Goal: Task Accomplishment & Management: Complete application form

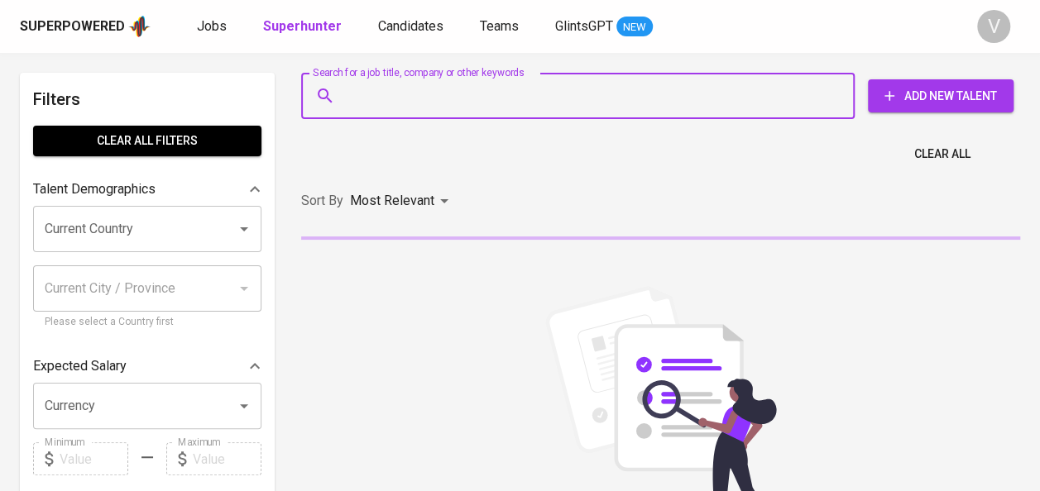
click at [390, 97] on input "Search for a job title, company or other keywords" at bounding box center [582, 95] width 481 height 31
paste input "mutiahairani98@gmail.com"
type input "mutiahairani98@gmail.com"
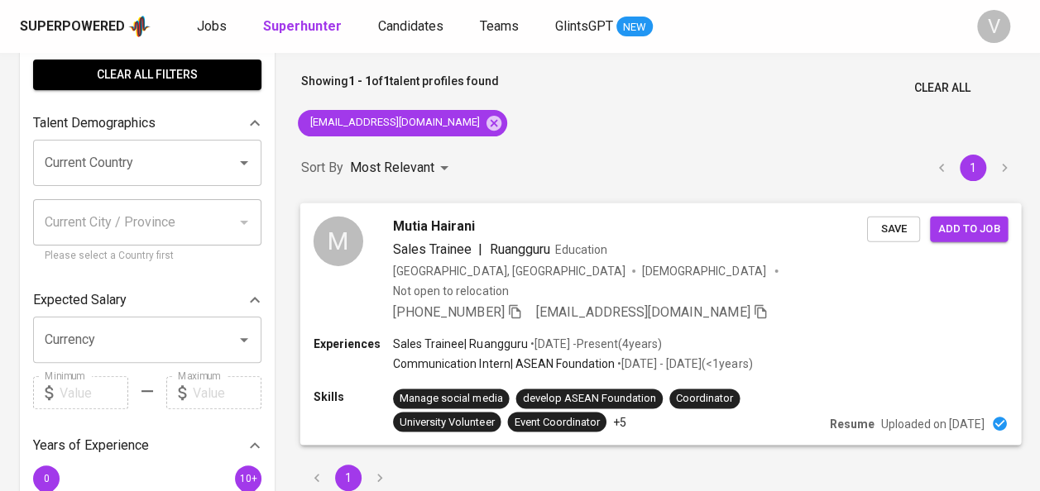
scroll to position [65, 0]
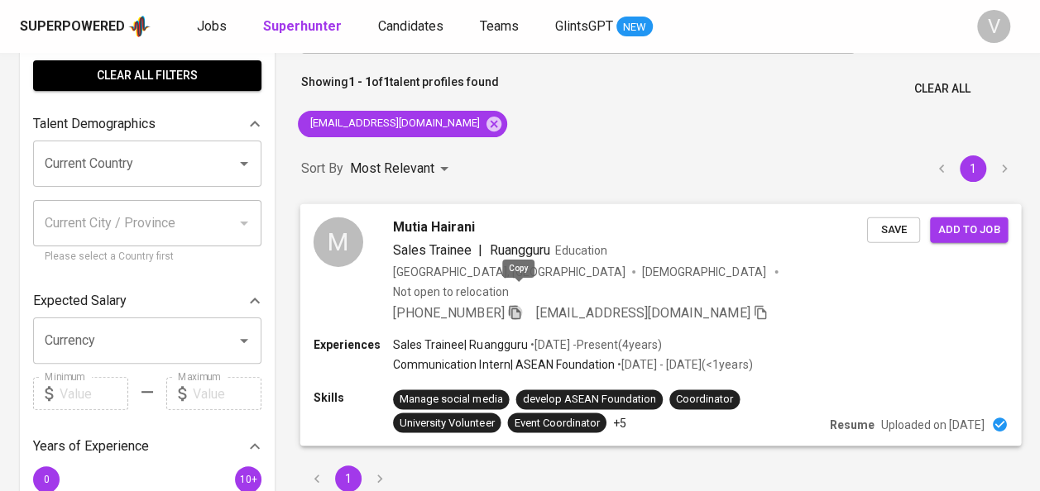
click at [514, 304] on icon "button" at bounding box center [514, 311] width 15 height 15
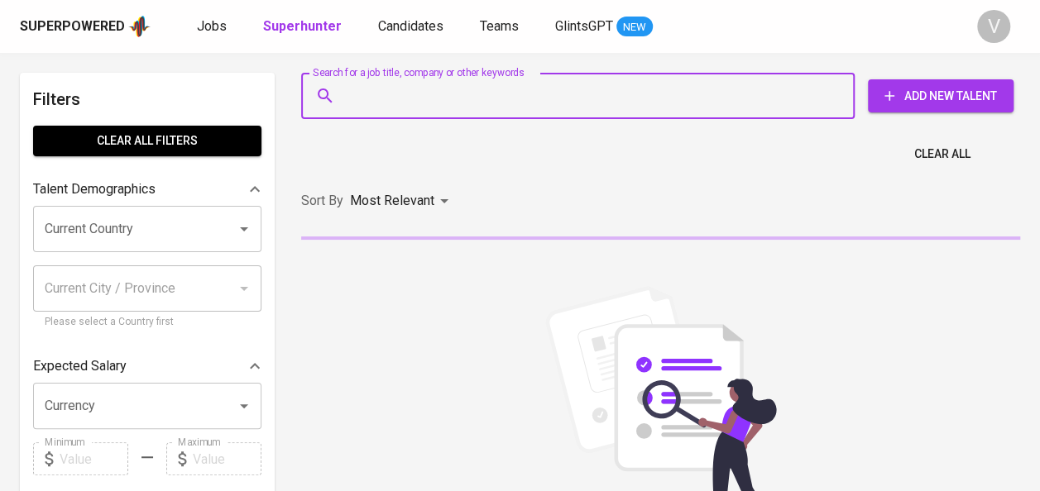
click at [405, 97] on input "Search for a job title, company or other keywords" at bounding box center [582, 95] width 481 height 31
paste input "[PERSON_NAME]"
type input "[PERSON_NAME]"
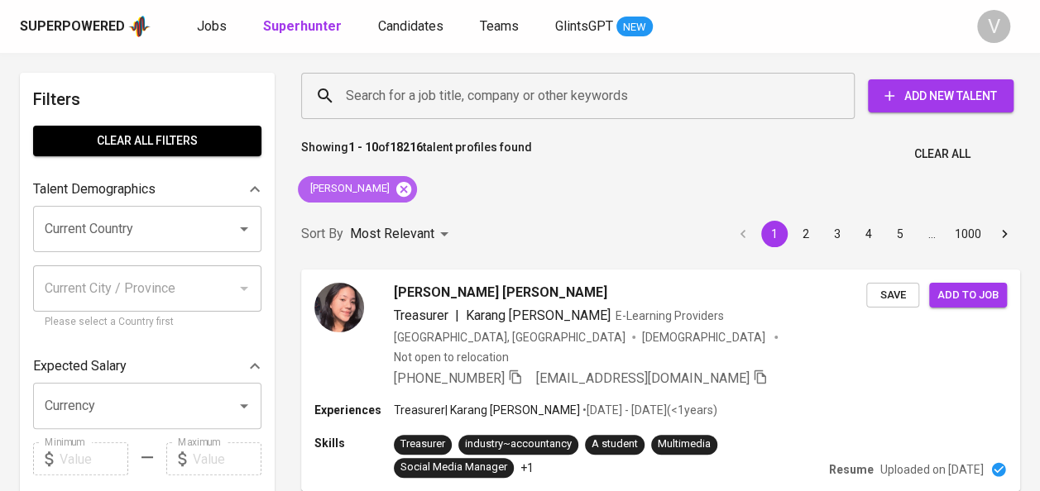
click at [396, 189] on icon at bounding box center [403, 188] width 15 height 15
click at [378, 89] on input "Search for a job title, company or other keywords" at bounding box center [582, 95] width 481 height 31
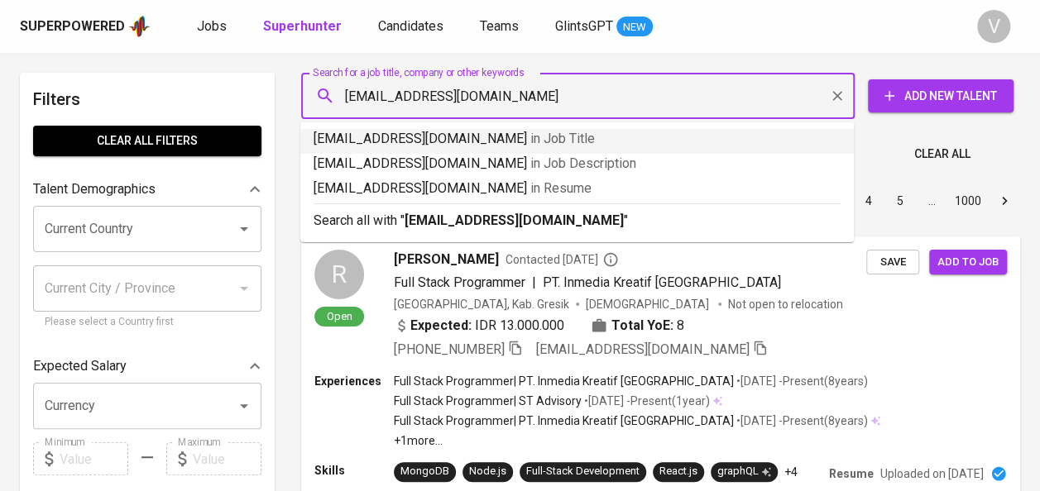
type input "[EMAIL_ADDRESS][DOMAIN_NAME]"
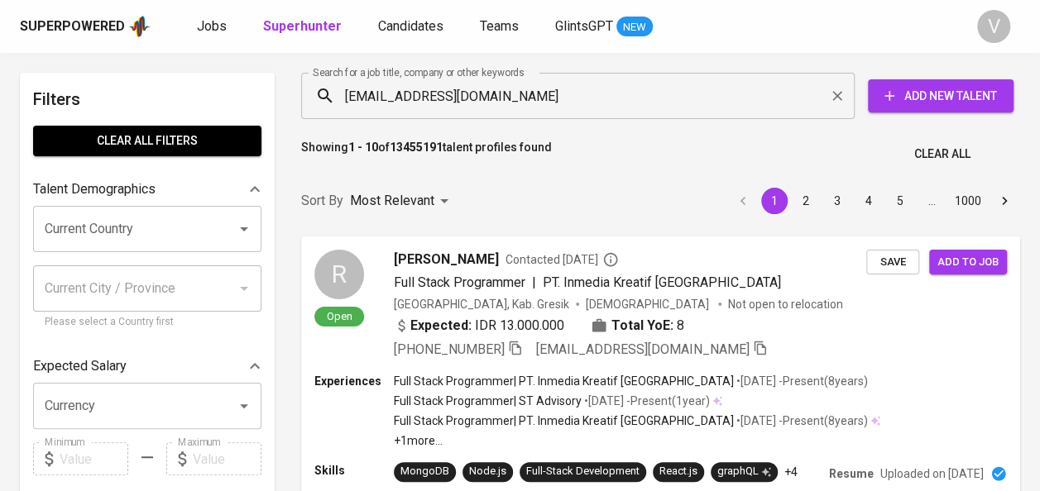
click at [869, 144] on div "Showing 1 - 10 of 13455191 talent profiles found Clear All" at bounding box center [660, 149] width 739 height 41
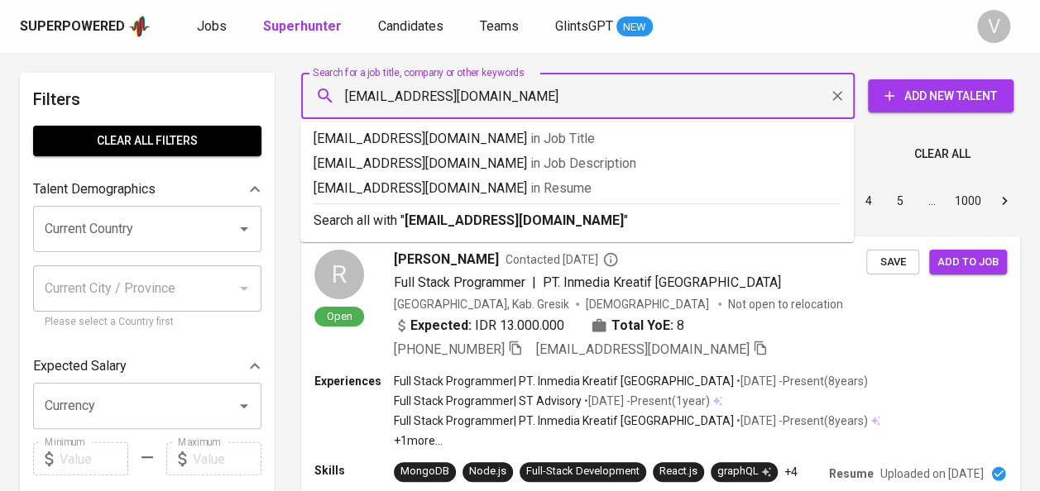
click at [624, 93] on input "[EMAIL_ADDRESS][DOMAIN_NAME]" at bounding box center [582, 95] width 481 height 31
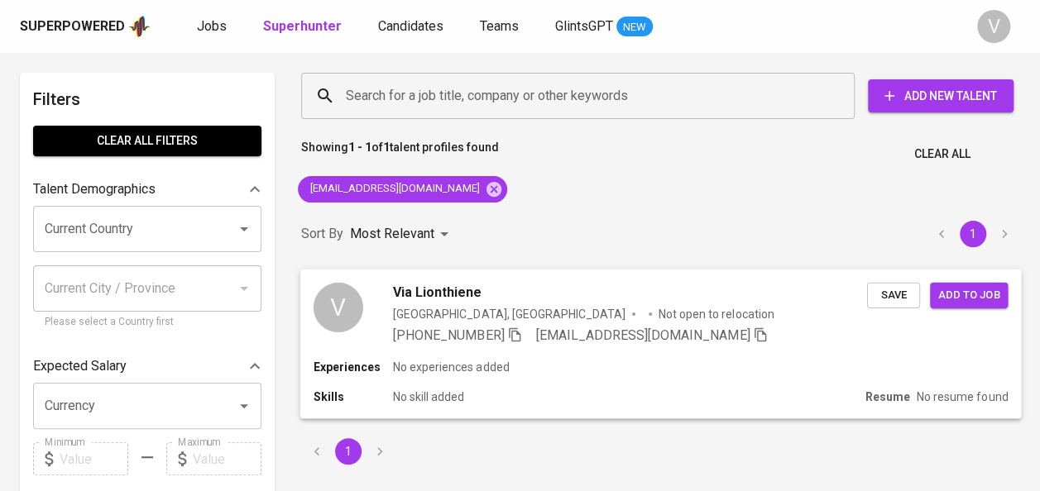
click at [841, 342] on div "[PHONE_NUMBER] [EMAIL_ADDRESS][DOMAIN_NAME]" at bounding box center [630, 335] width 474 height 20
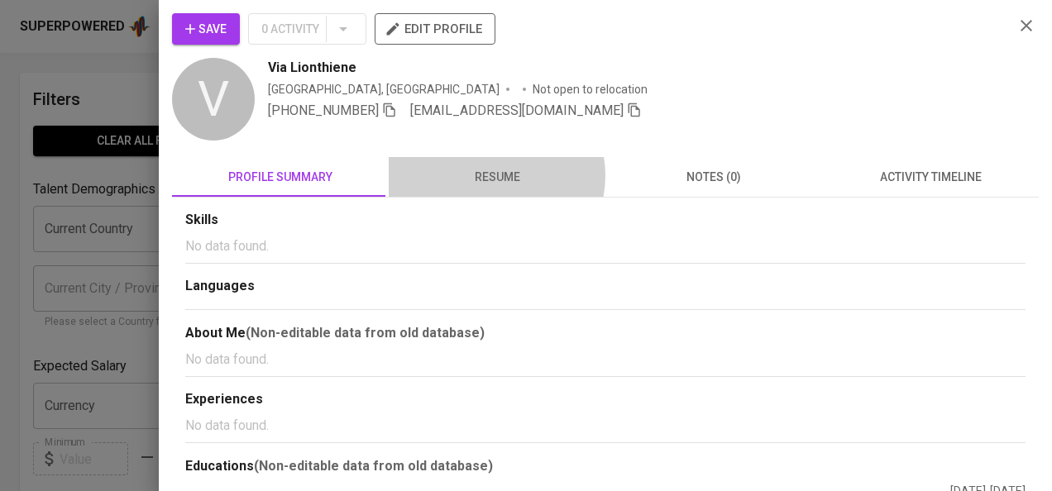
click at [488, 175] on span "resume" at bounding box center [497, 177] width 197 height 21
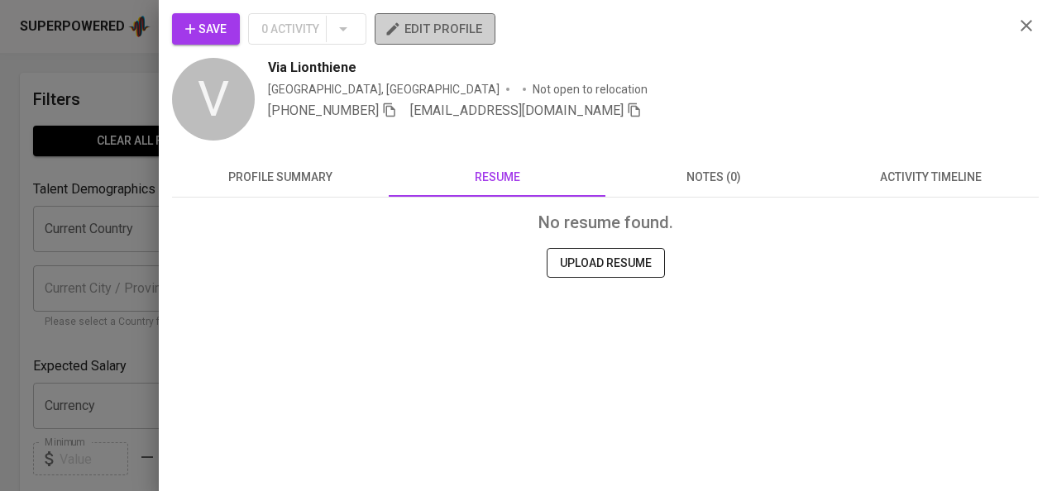
click at [432, 17] on button "edit profile" at bounding box center [435, 28] width 121 height 31
click at [116, 264] on div at bounding box center [526, 245] width 1052 height 491
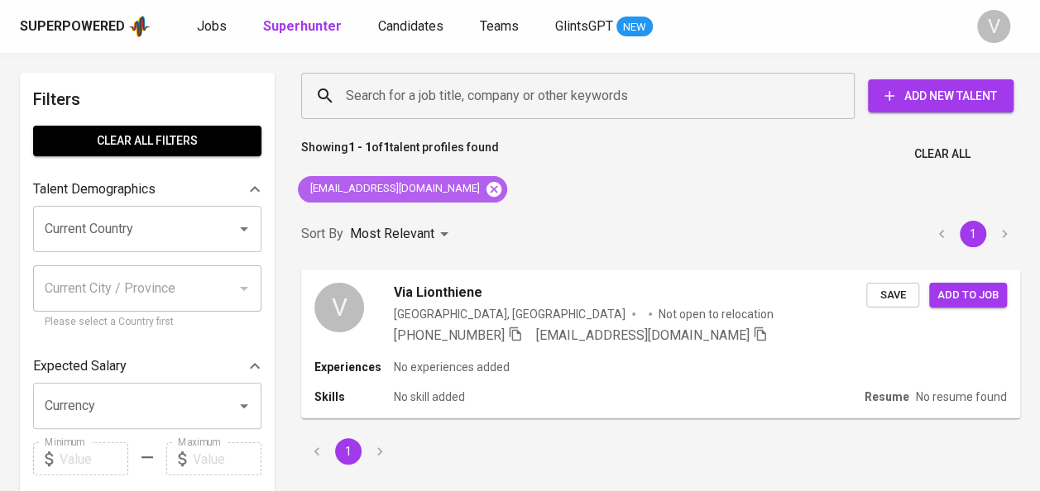
click at [485, 187] on icon at bounding box center [494, 189] width 18 height 18
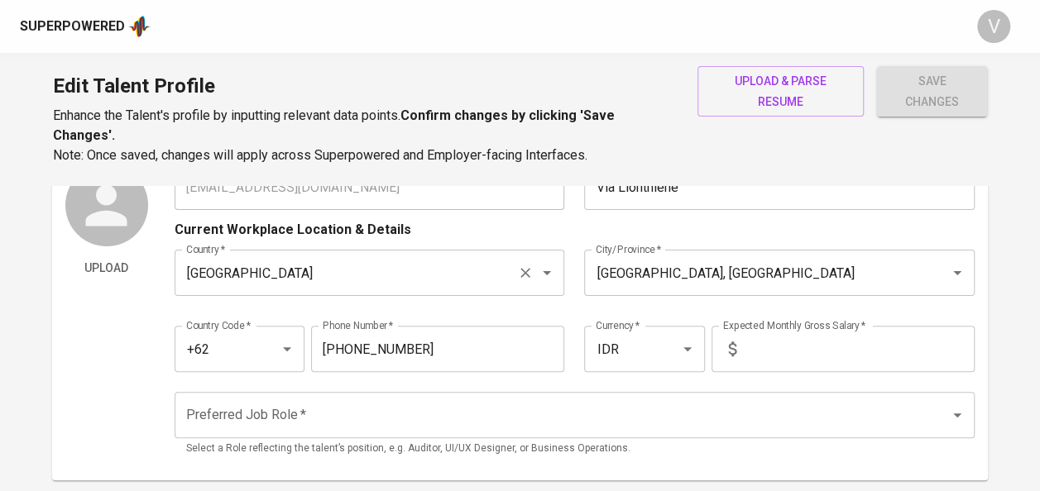
scroll to position [83, 0]
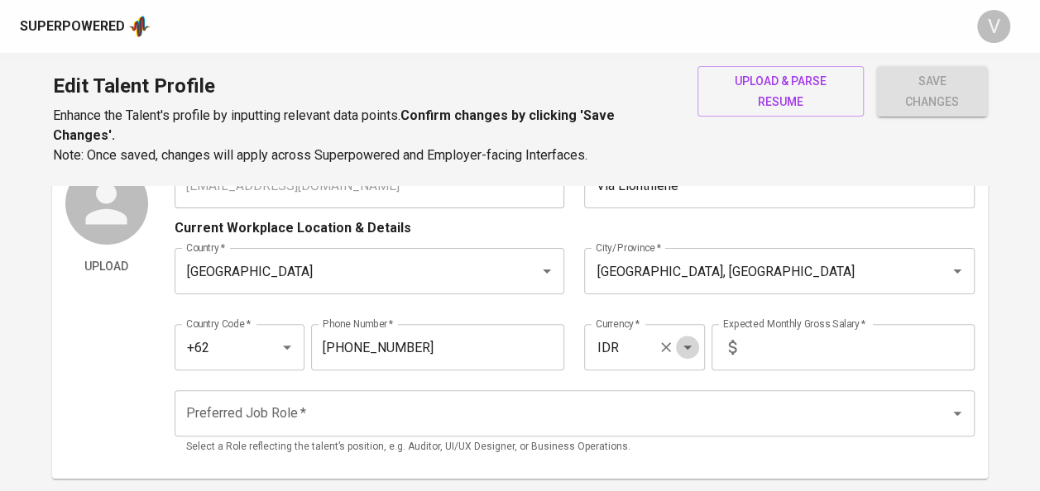
click at [687, 346] on icon "Open" at bounding box center [687, 348] width 8 height 4
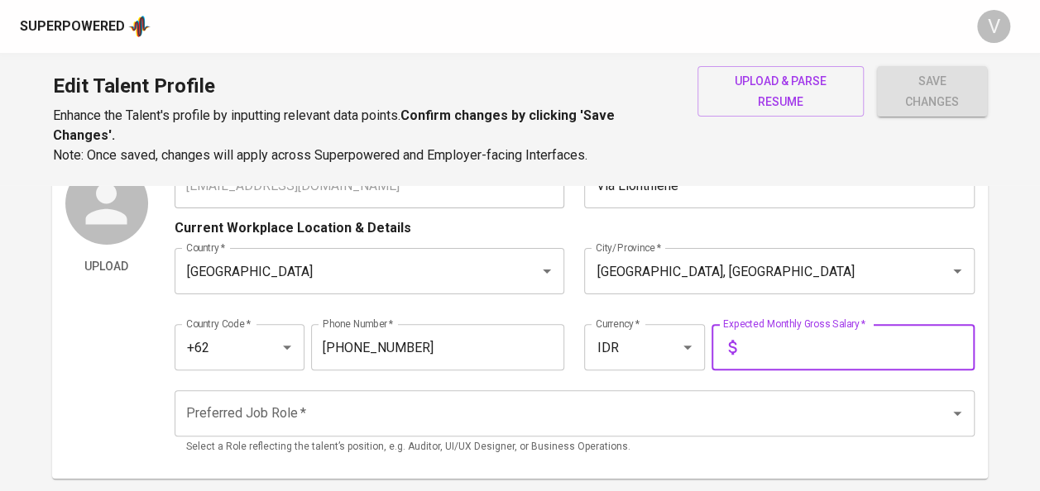
click at [787, 342] on input "text" at bounding box center [859, 347] width 232 height 46
drag, startPoint x: 787, startPoint y: 342, endPoint x: 731, endPoint y: 329, distance: 57.6
click at [731, 329] on div "Expected Monthly Gross Salary *" at bounding box center [842, 347] width 263 height 46
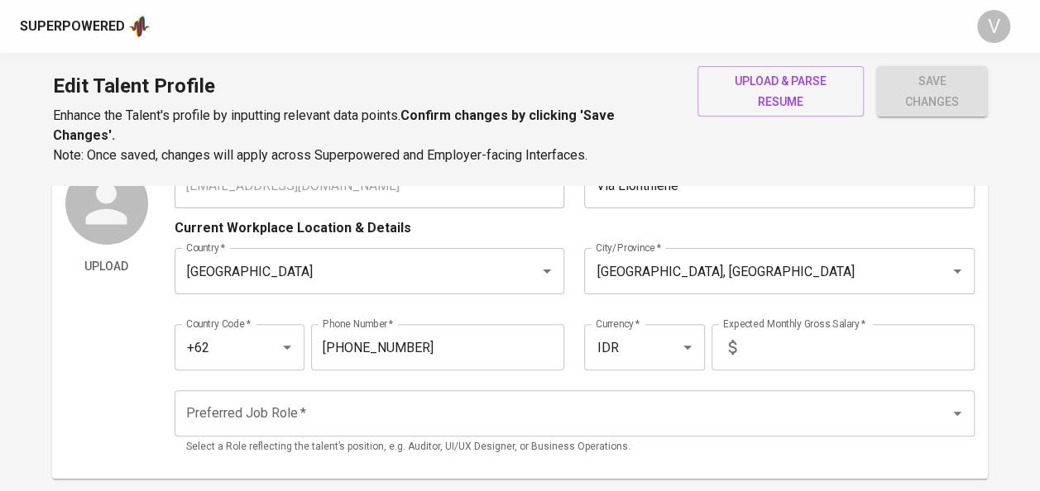
click at [731, 337] on icon at bounding box center [733, 347] width 20 height 20
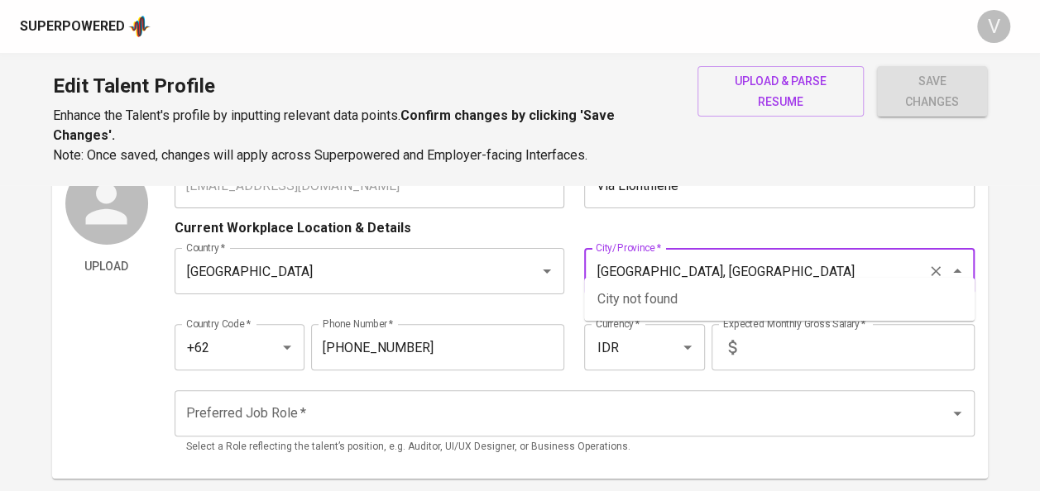
click at [673, 256] on input "Malang, Jawa Timur" at bounding box center [755, 271] width 329 height 31
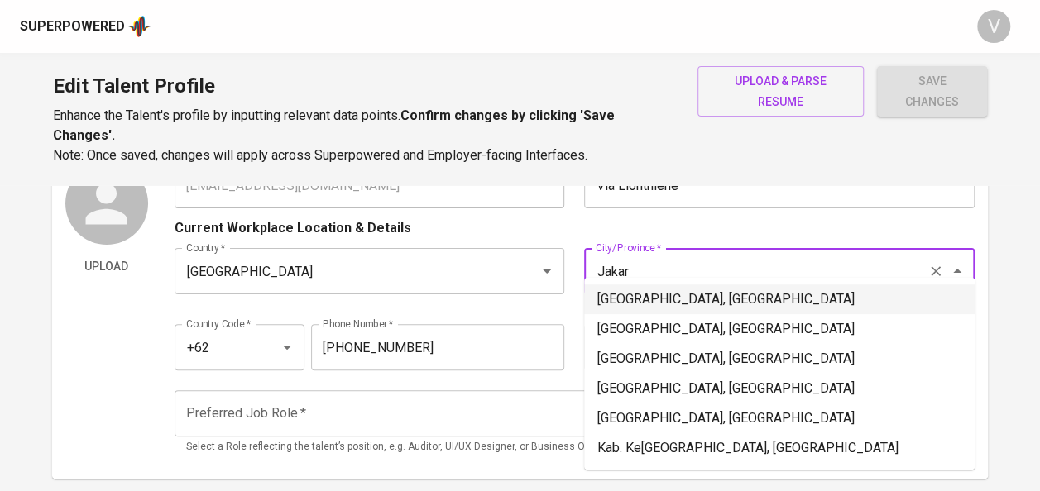
click at [677, 298] on li "Jakarta Selatan, DKI Jakarta" at bounding box center [779, 300] width 390 height 30
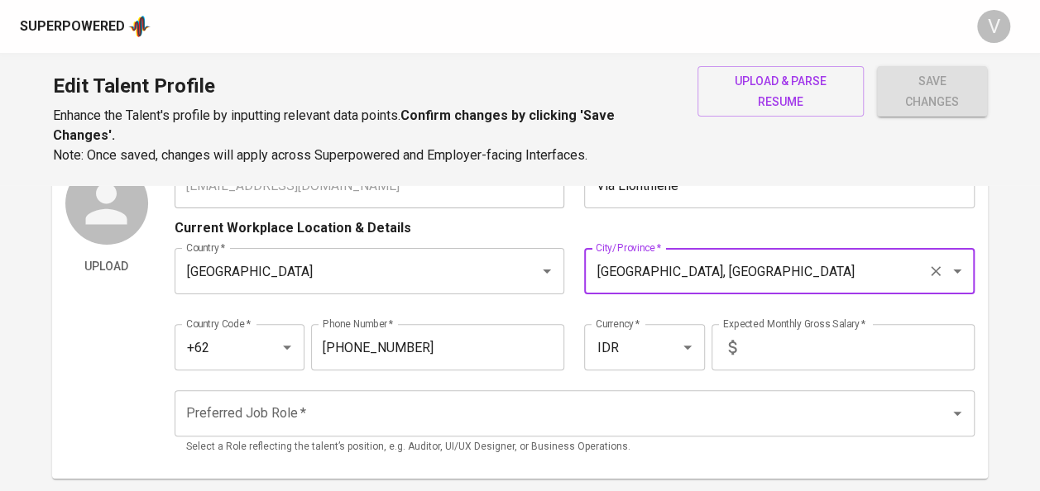
type input "Jakarta Selatan, DKI Jakarta"
click at [723, 399] on input "Preferred Job Role   *" at bounding box center [551, 413] width 739 height 31
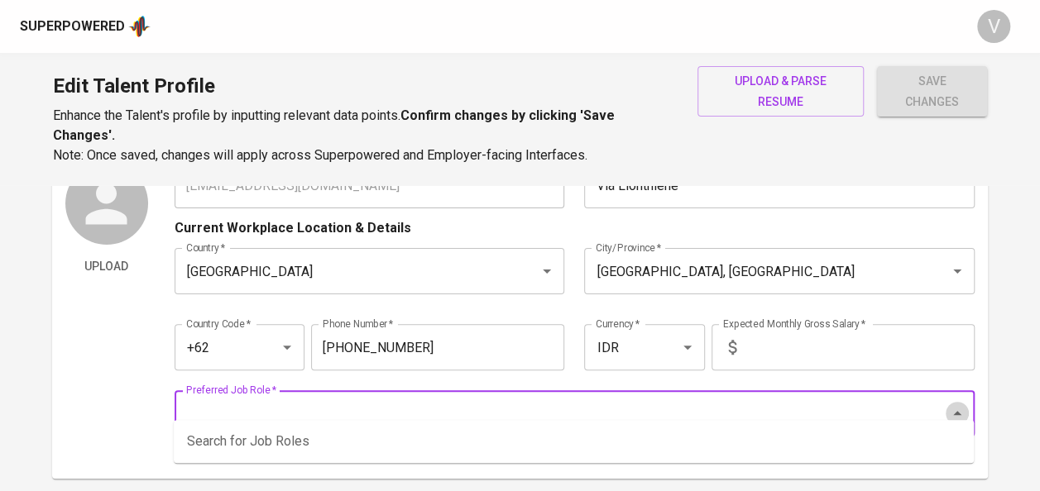
click at [962, 404] on icon "Close" at bounding box center [957, 414] width 20 height 20
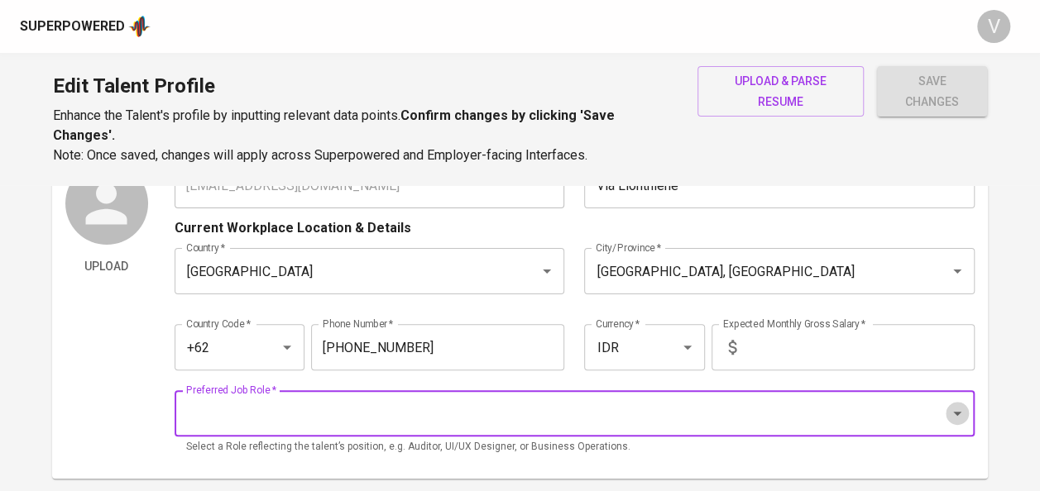
click at [962, 404] on icon "Open" at bounding box center [957, 414] width 20 height 20
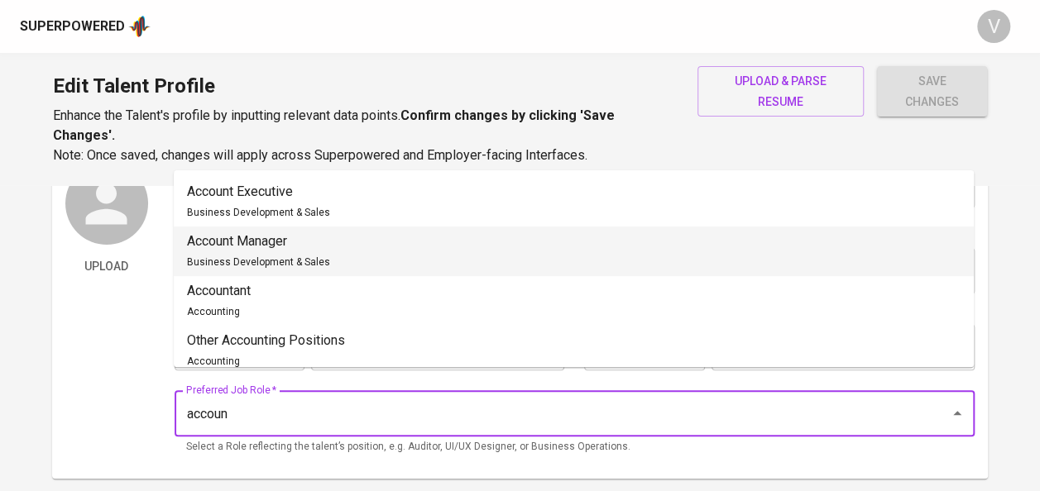
click at [253, 243] on p "Account Manager" at bounding box center [258, 242] width 143 height 20
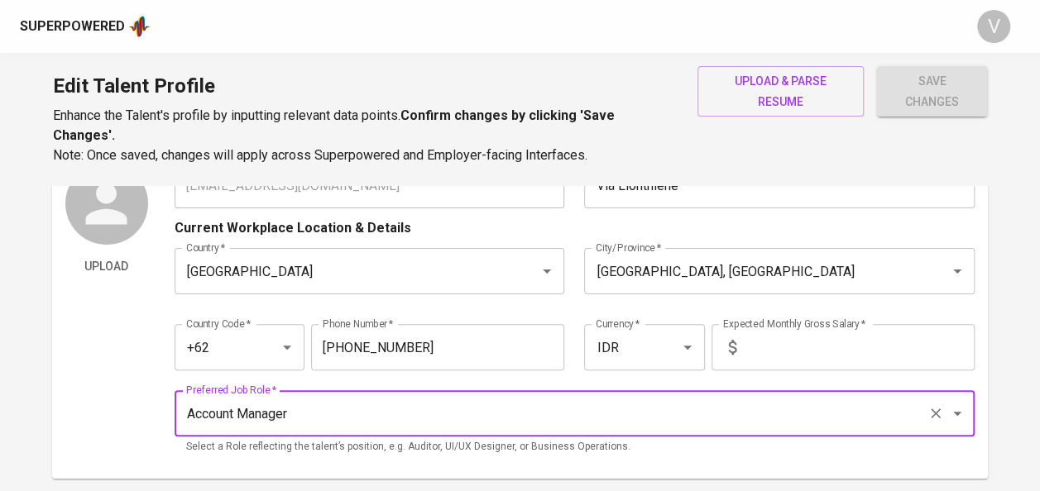
type input "Account Manager"
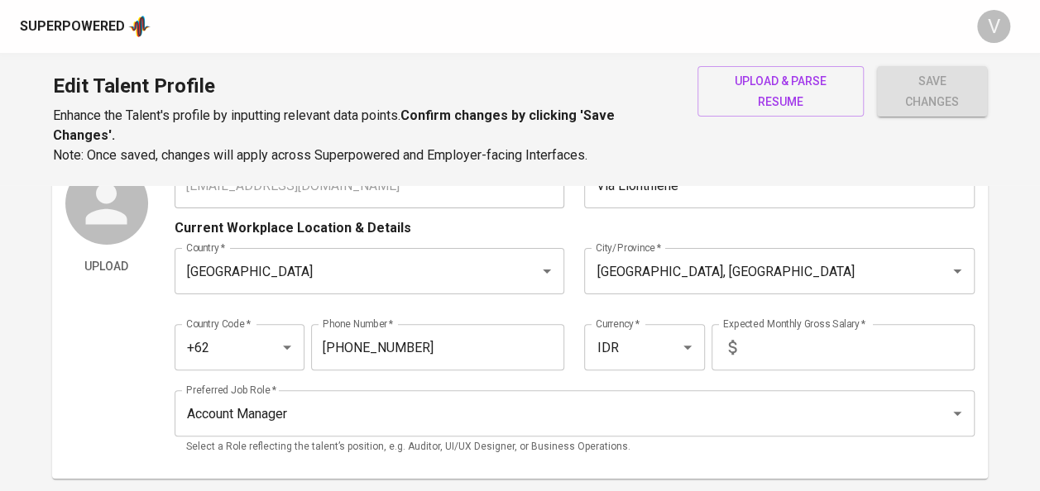
click at [342, 448] on div "Talent Information Upload Talent Email   * lionthienevia@gmail.com Talent Email…" at bounding box center [519, 291] width 935 height 376
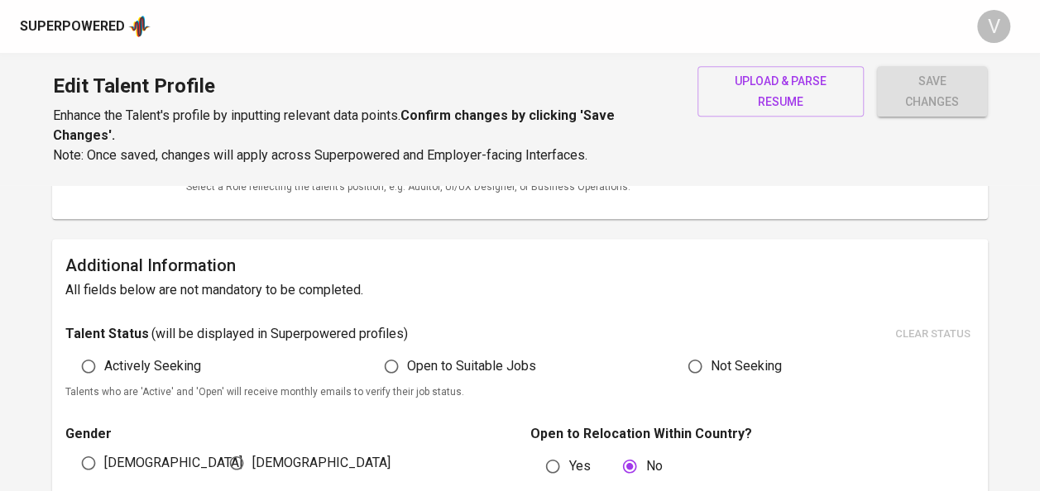
scroll to position [338, 0]
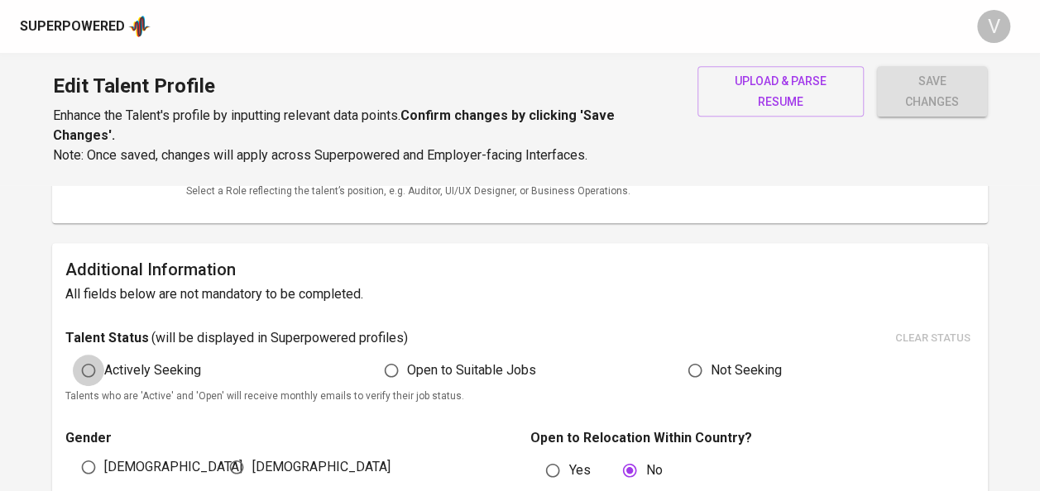
click at [96, 355] on input "Actively Seeking" at bounding box center [88, 370] width 31 height 31
radio input "true"
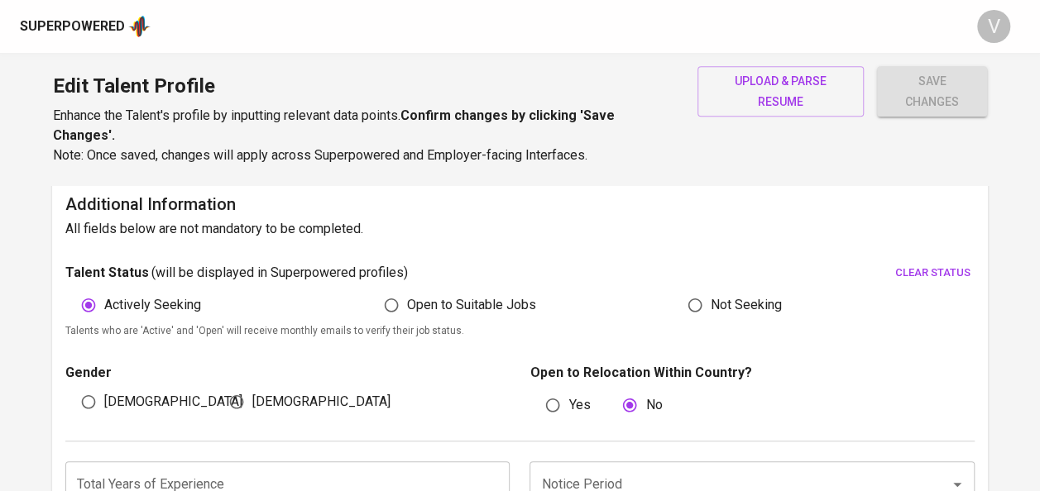
scroll to position [404, 0]
click at [249, 389] on input "[DEMOGRAPHIC_DATA]" at bounding box center [236, 400] width 31 height 31
radio input "true"
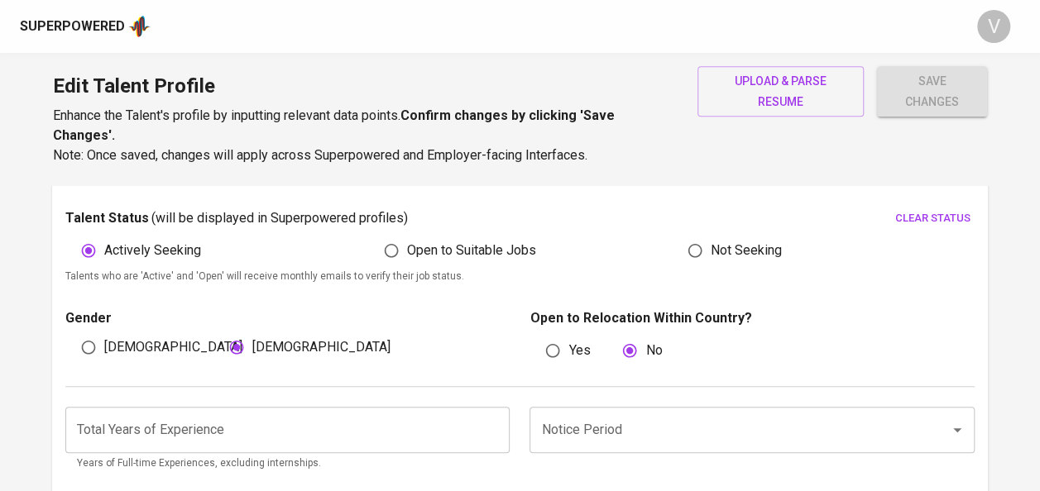
scroll to position [461, 0]
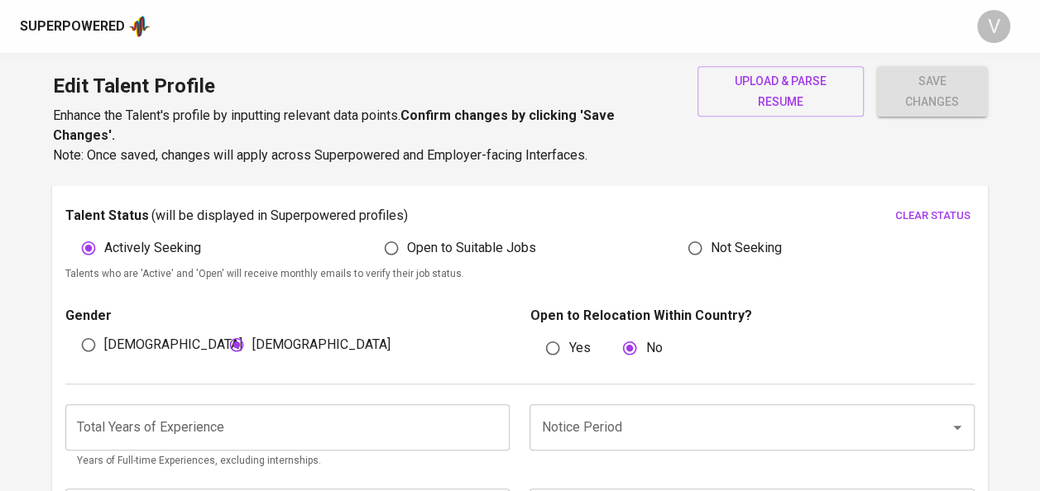
click at [548, 332] on input "Yes" at bounding box center [552, 347] width 31 height 31
radio input "true"
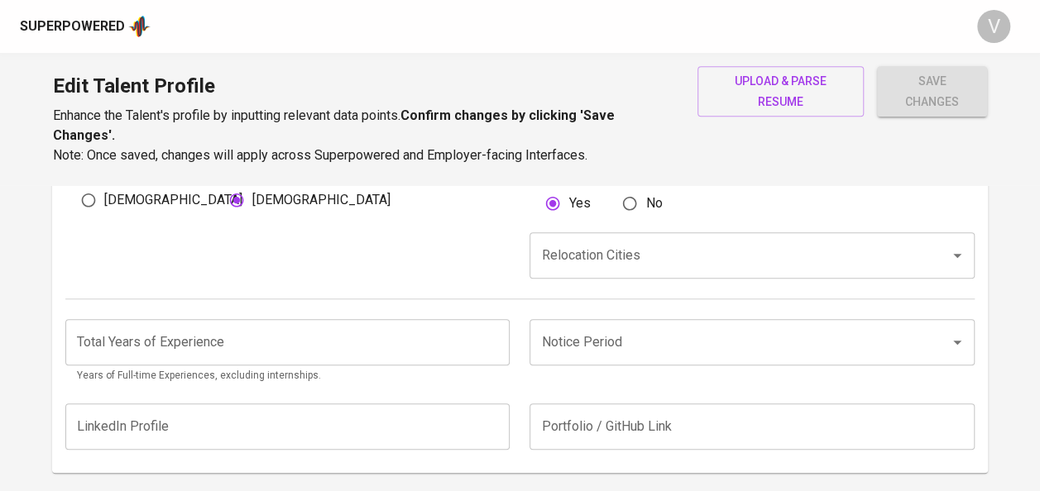
scroll to position [633, 0]
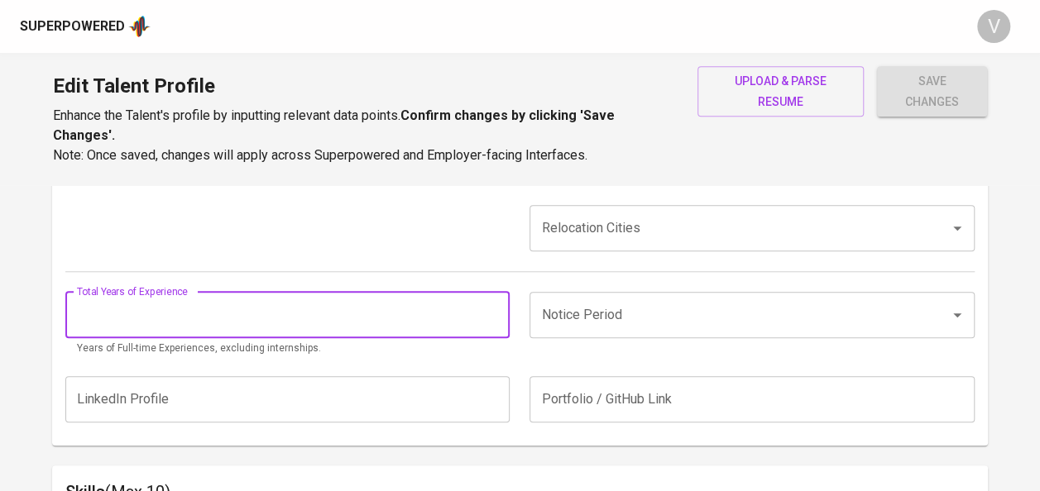
click at [329, 292] on input "number" at bounding box center [287, 315] width 445 height 46
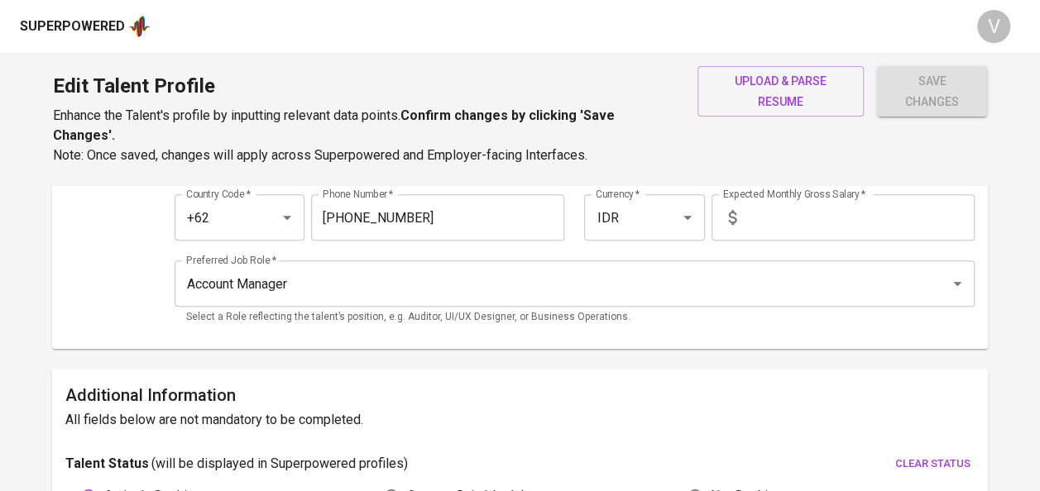
scroll to position [0, 0]
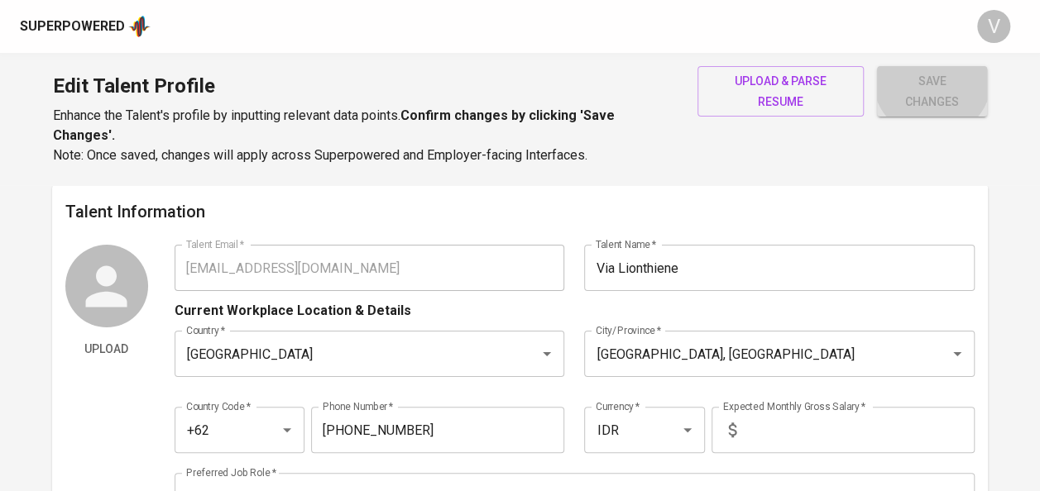
click at [931, 79] on span "save changes" at bounding box center [932, 91] width 84 height 41
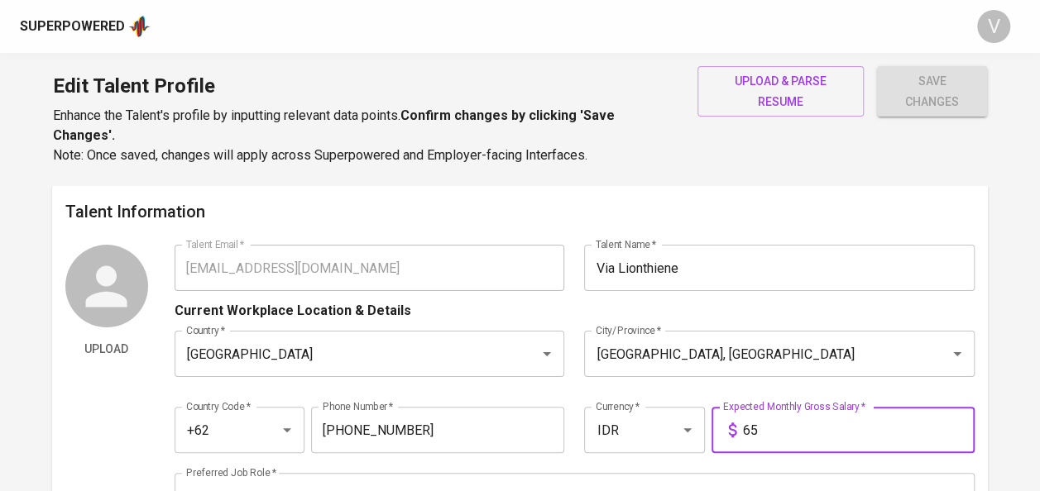
type input "6"
